Goal: Find specific page/section: Locate a particular part of the current website

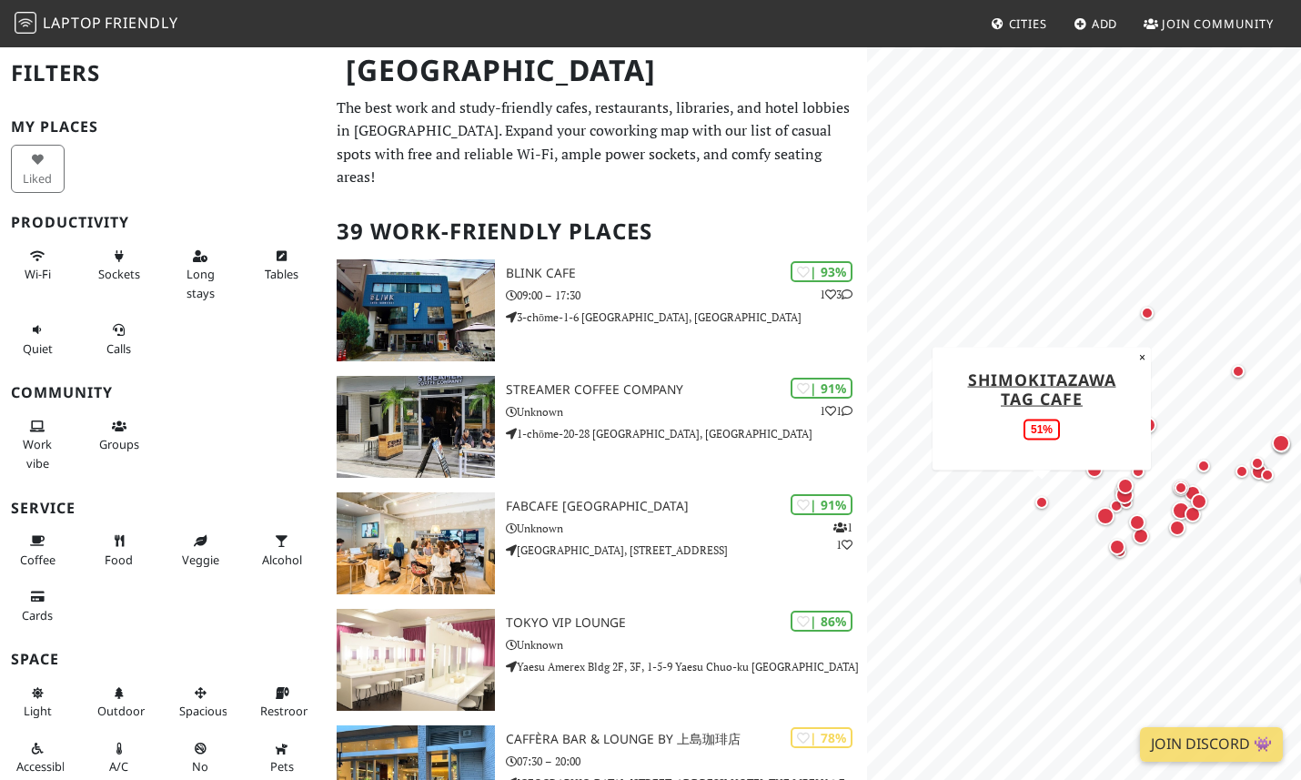
click at [1037, 498] on div "Map marker" at bounding box center [1042, 502] width 13 height 13
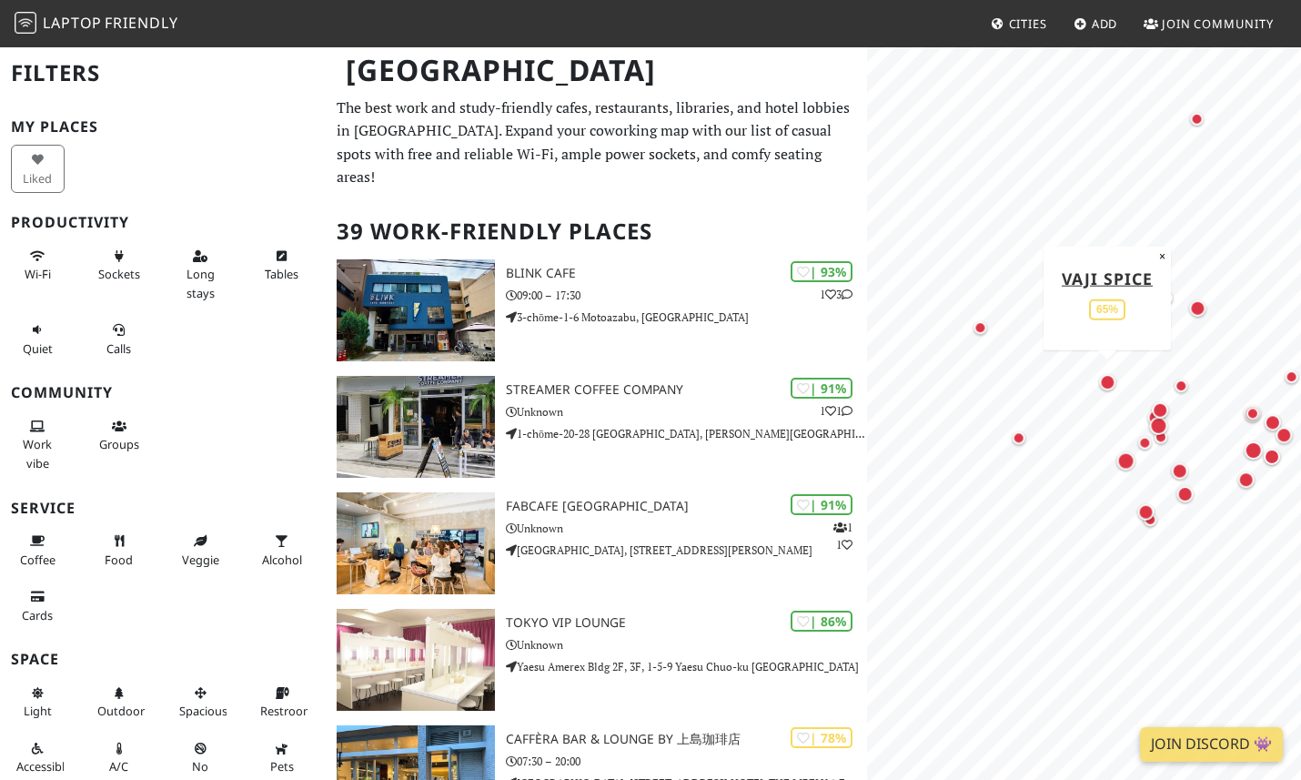
drag, startPoint x: 1062, startPoint y: 467, endPoint x: 1127, endPoint y: 383, distance: 105.8
click at [1120, 383] on div "Map marker" at bounding box center [1109, 382] width 24 height 24
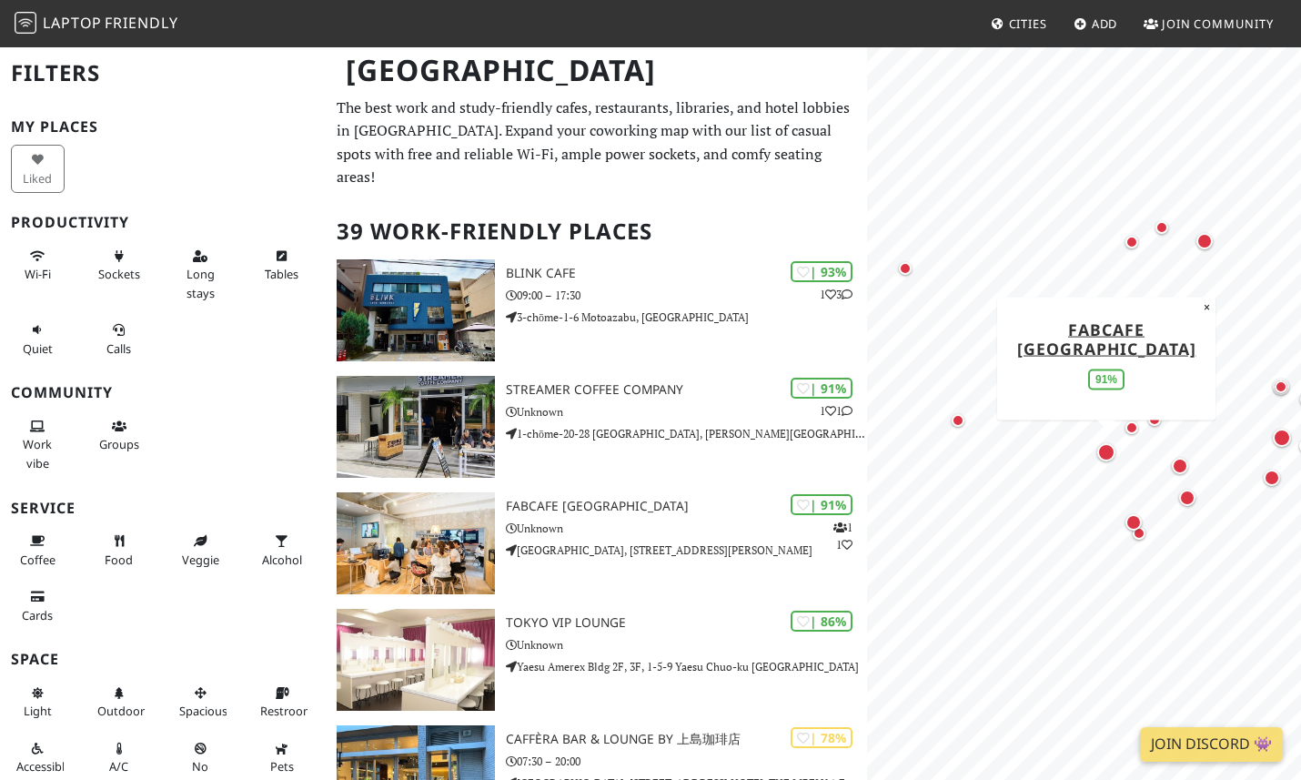
click at [1105, 455] on div "Map marker" at bounding box center [1106, 452] width 18 height 18
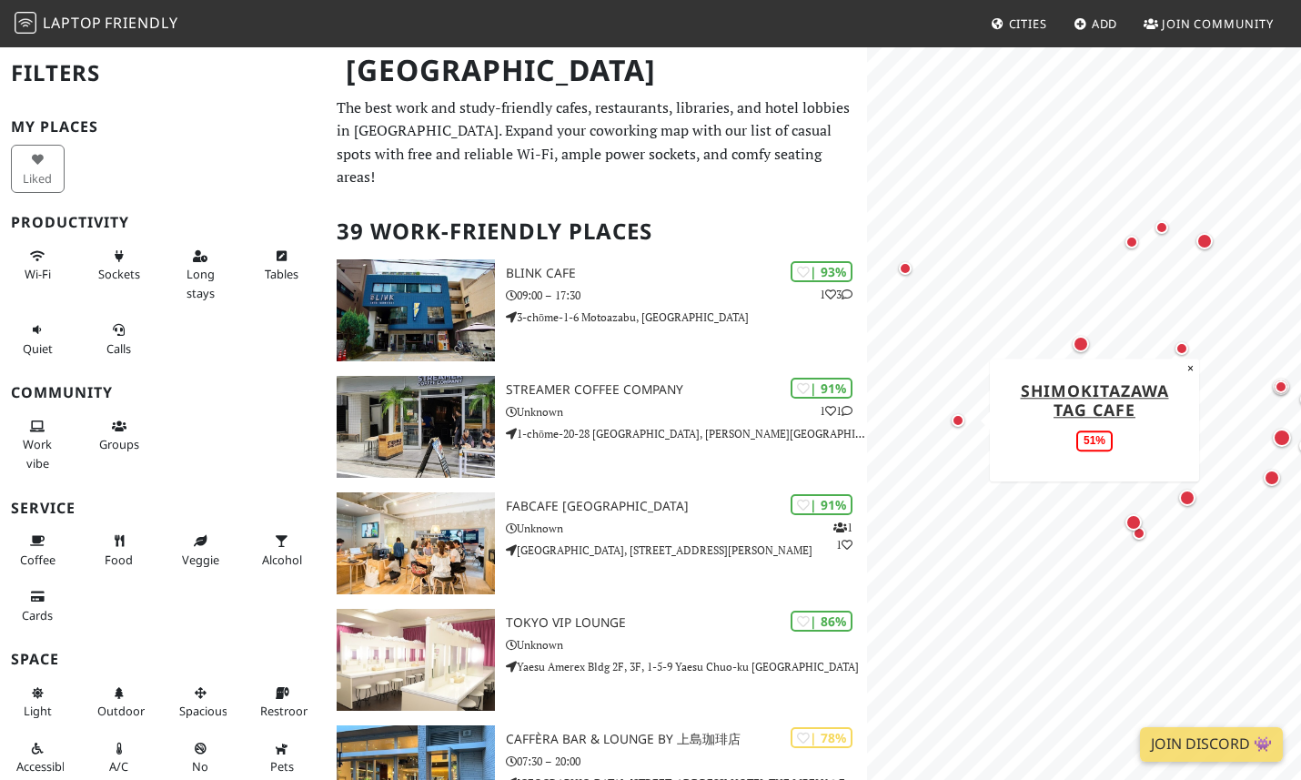
click at [960, 420] on div "Map marker" at bounding box center [958, 420] width 13 height 13
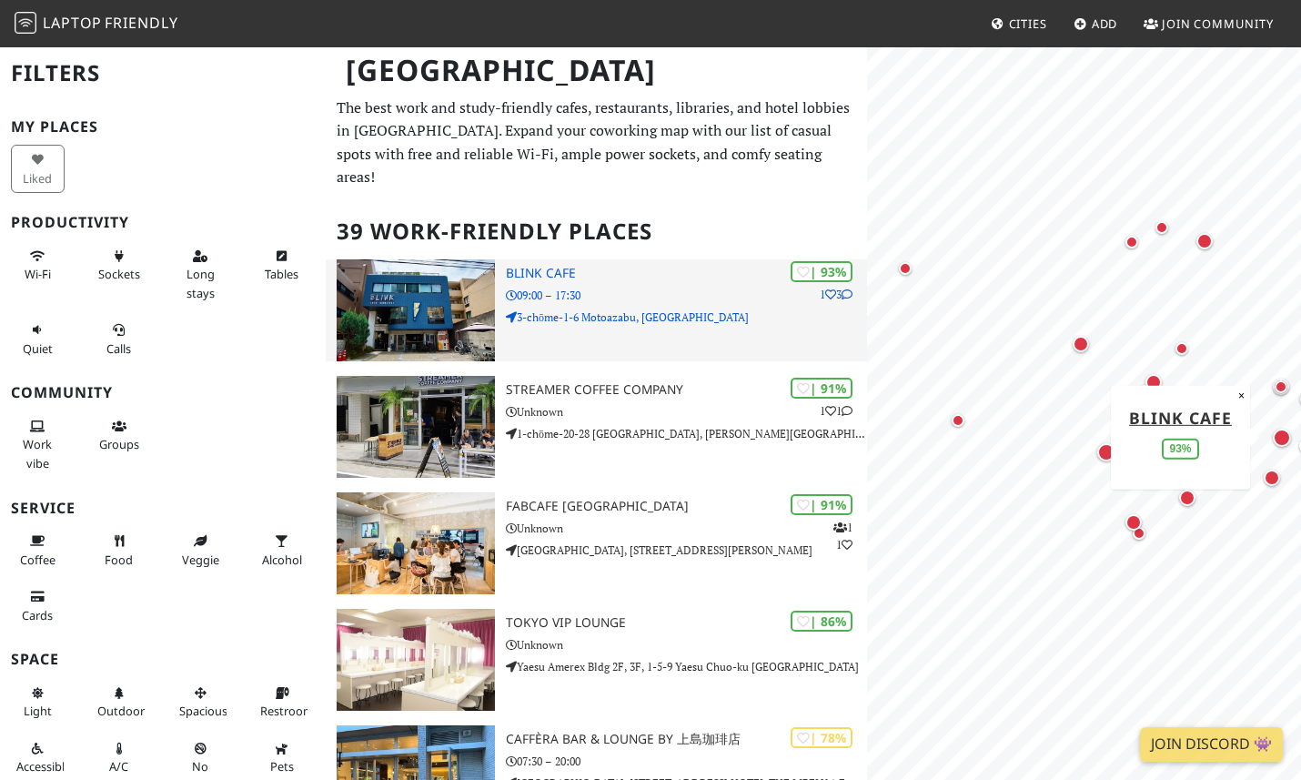
click at [530, 266] on h3 "BLINK Cafe" at bounding box center [686, 273] width 361 height 15
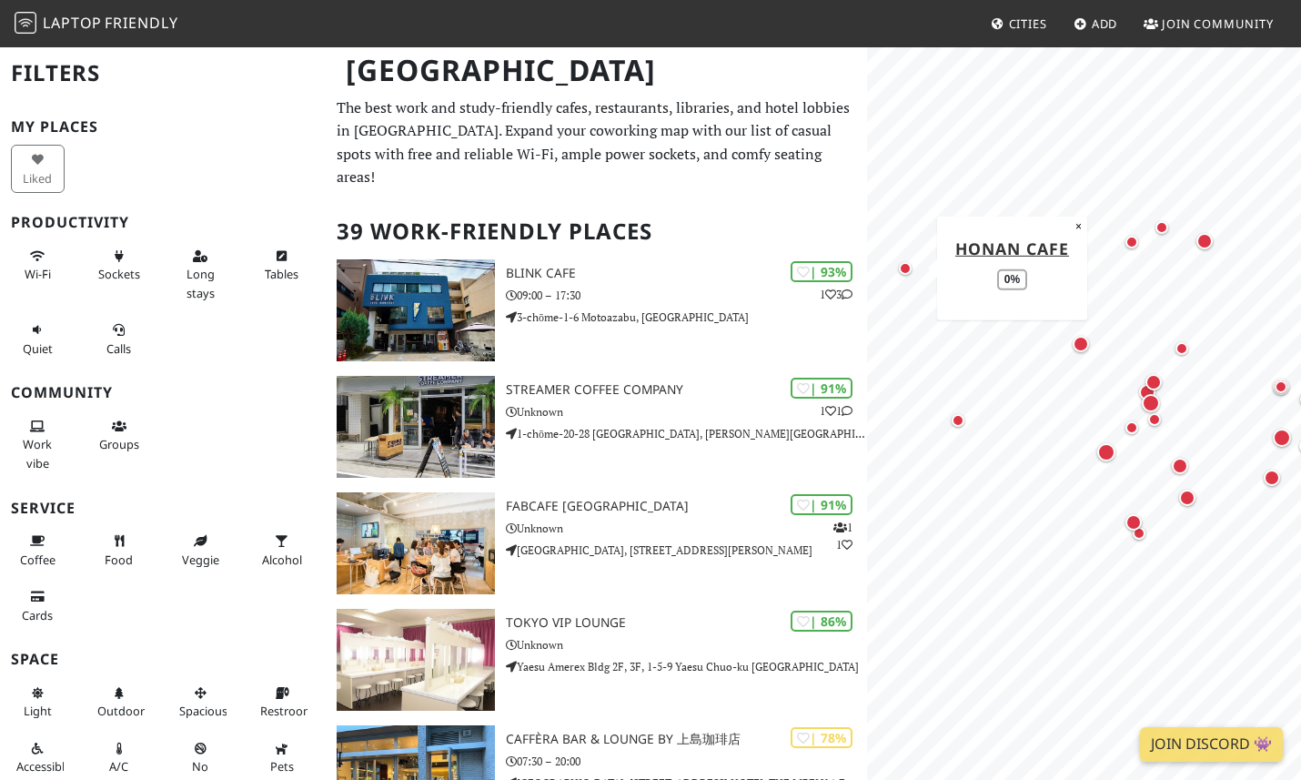
click at [908, 269] on div "Map marker" at bounding box center [905, 268] width 13 height 13
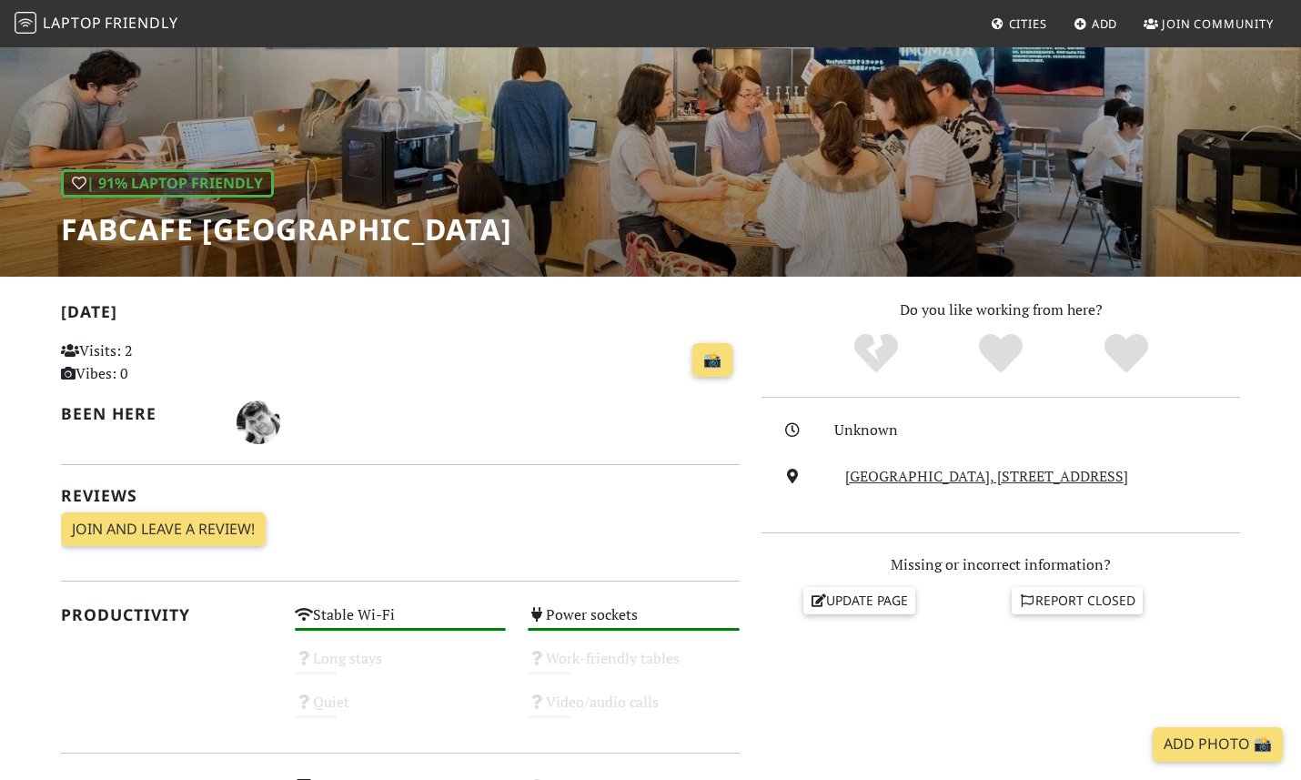
scroll to position [150, 0]
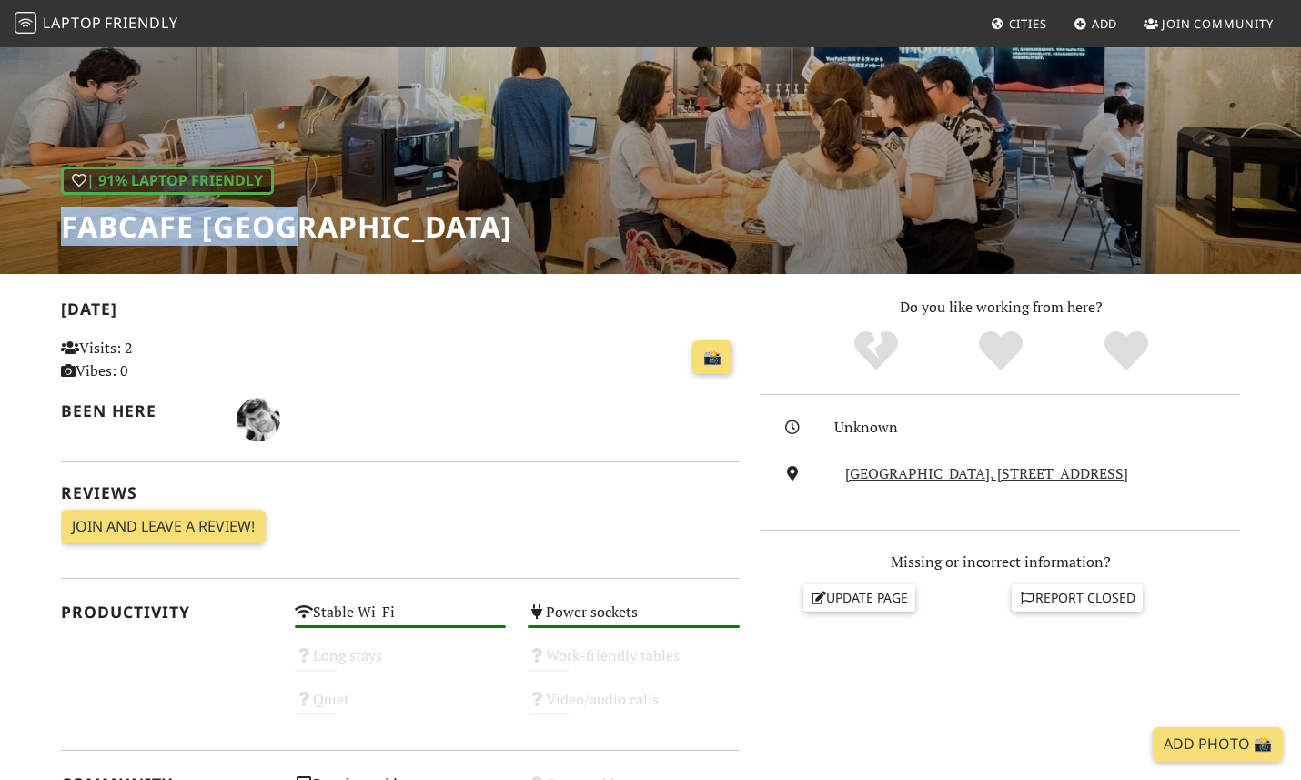
drag, startPoint x: 109, startPoint y: 226, endPoint x: 17, endPoint y: 226, distance: 91.9
click at [17, 226] on div "| 91% Laptop Friendly FabCafe Tokyo" at bounding box center [650, 84] width 1301 height 379
copy h1 "FabCafe Tokyo"
